Goal: Task Accomplishment & Management: Use online tool/utility

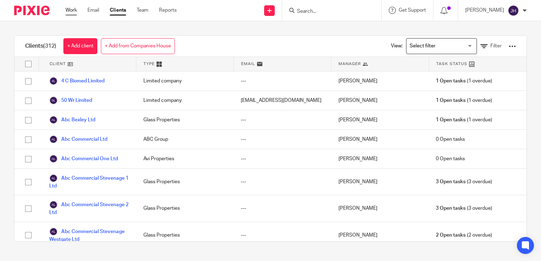
click at [68, 7] on link "Work" at bounding box center [70, 10] width 11 height 7
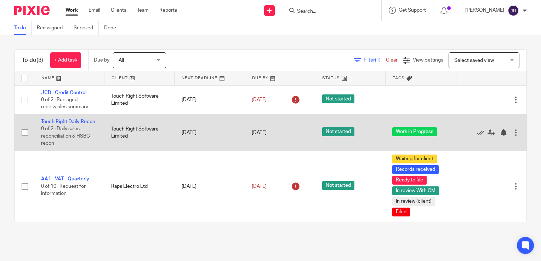
click at [512, 136] on div at bounding box center [515, 132] width 7 height 7
click at [67, 122] on link "Touch Right Daily Recon" at bounding box center [68, 121] width 54 height 5
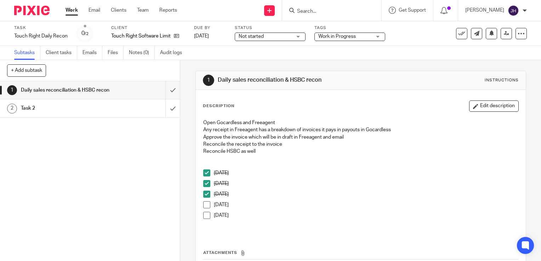
click at [207, 204] on span at bounding box center [206, 204] width 7 height 7
